Goal: Find specific page/section: Find specific page/section

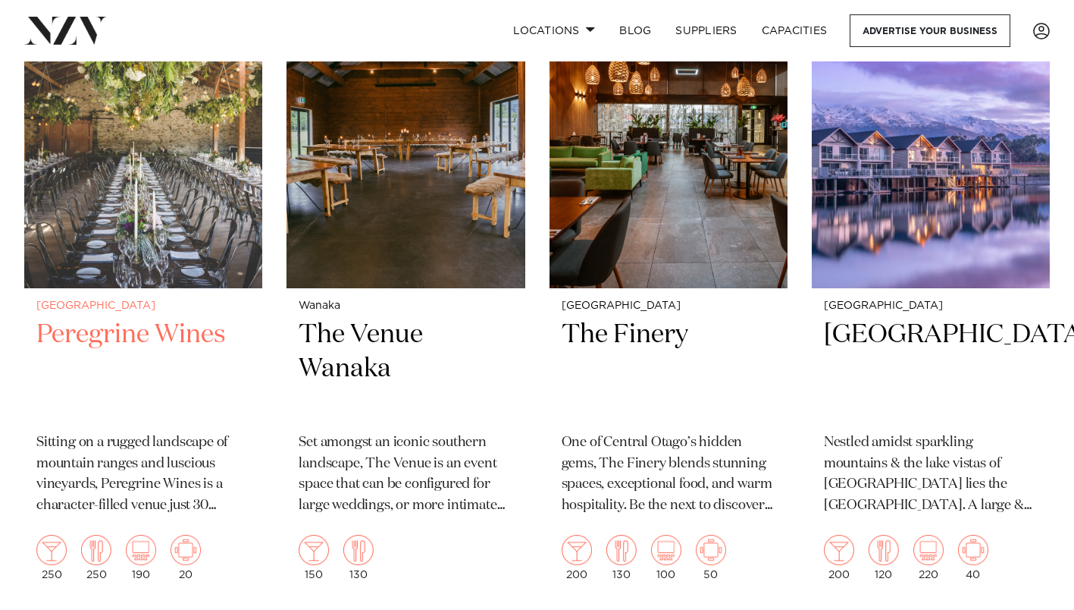
scroll to position [682, 0]
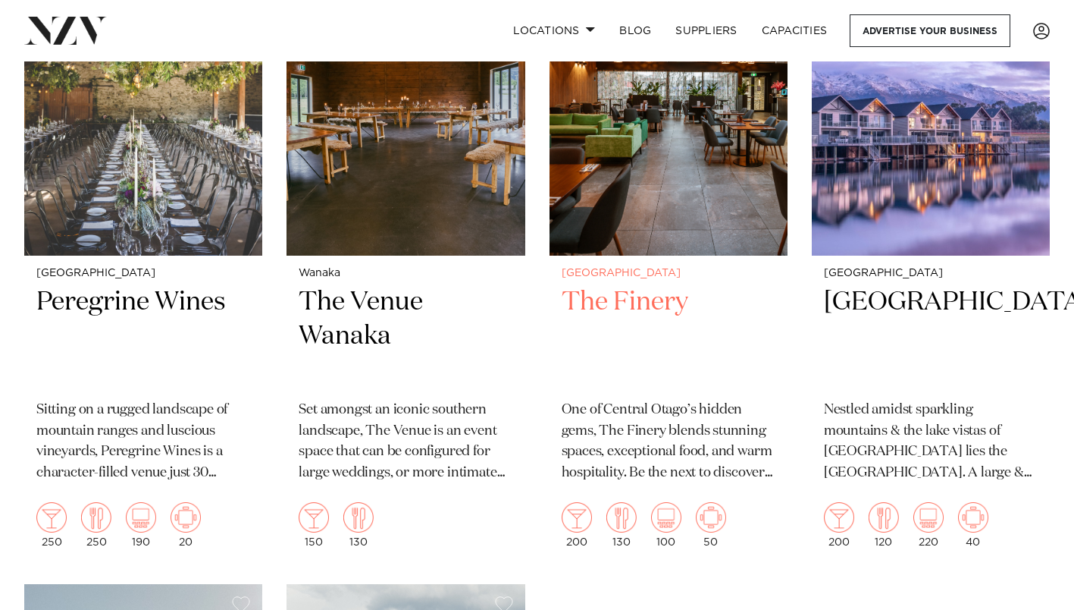
click at [658, 186] on img at bounding box center [669, 96] width 238 height 320
click at [614, 296] on h2 "The Finery" at bounding box center [669, 336] width 214 height 102
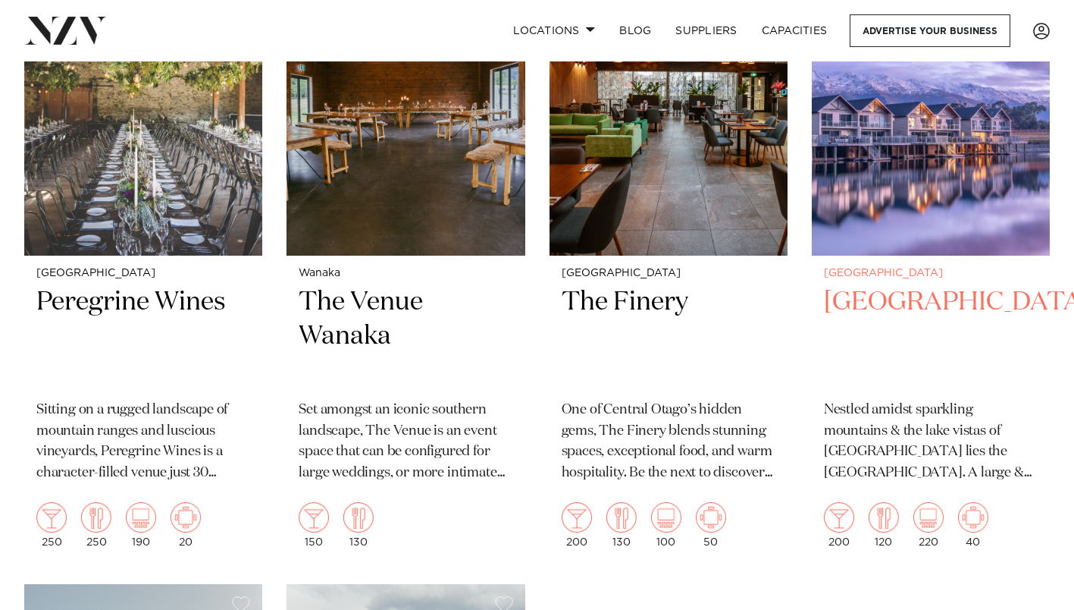
click at [896, 196] on img at bounding box center [931, 96] width 238 height 320
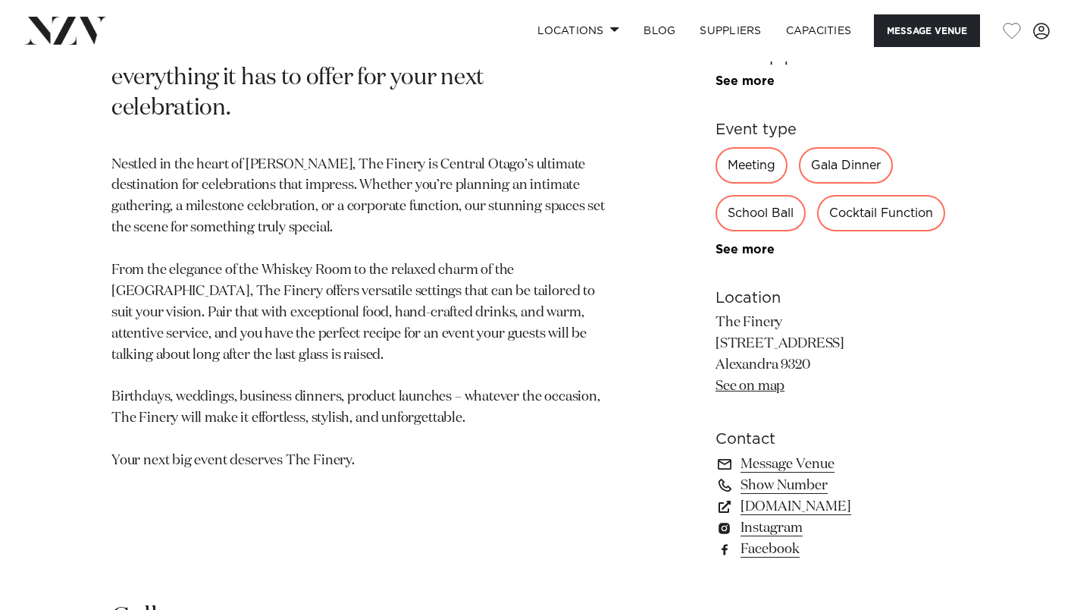
scroll to position [682, 0]
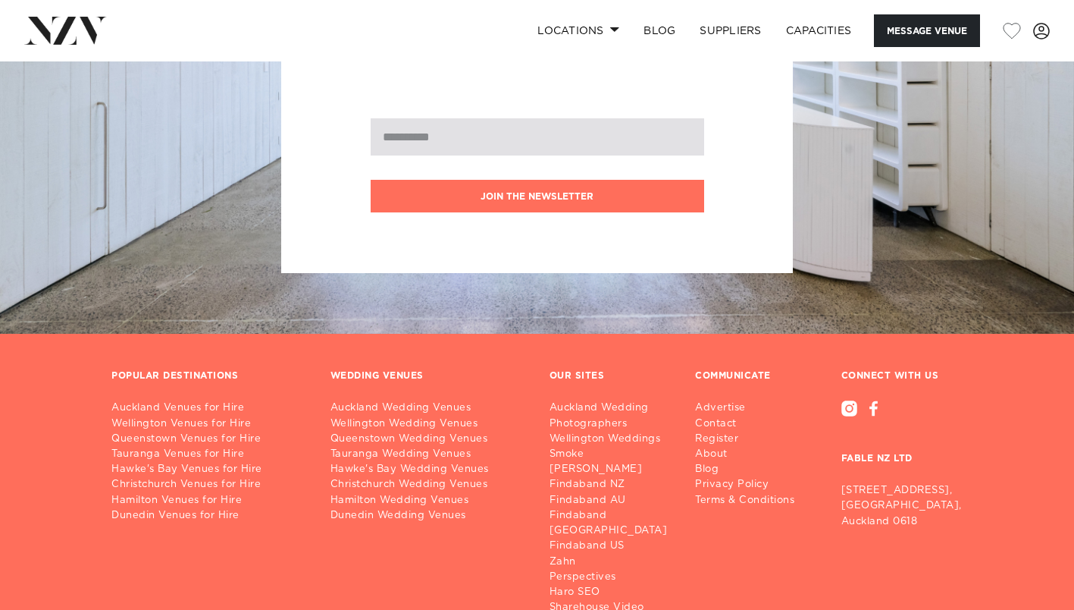
scroll to position [1925, 0]
